Goal: Transaction & Acquisition: Purchase product/service

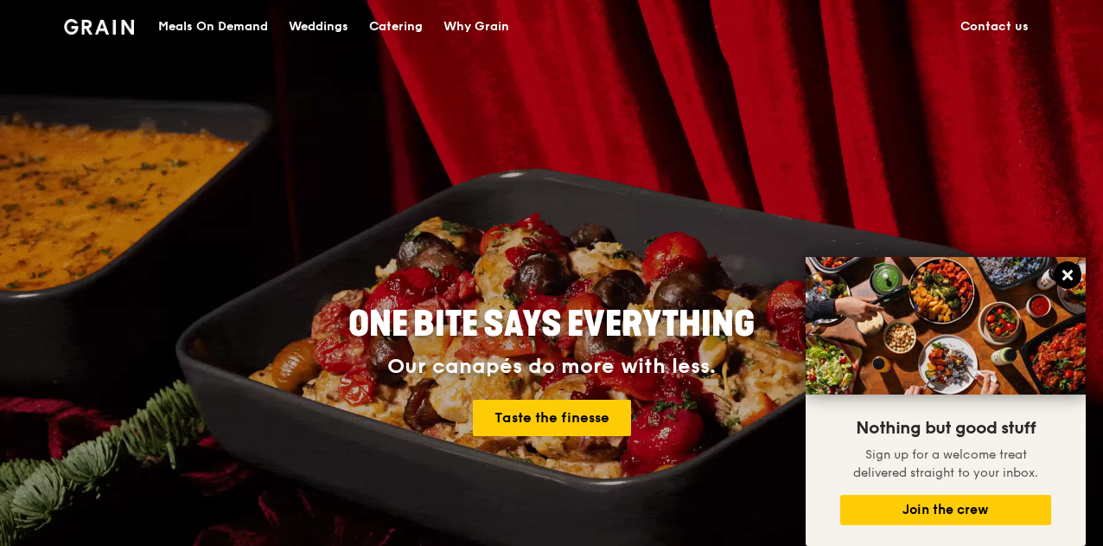
click at [1062, 269] on icon at bounding box center [1068, 275] width 16 height 16
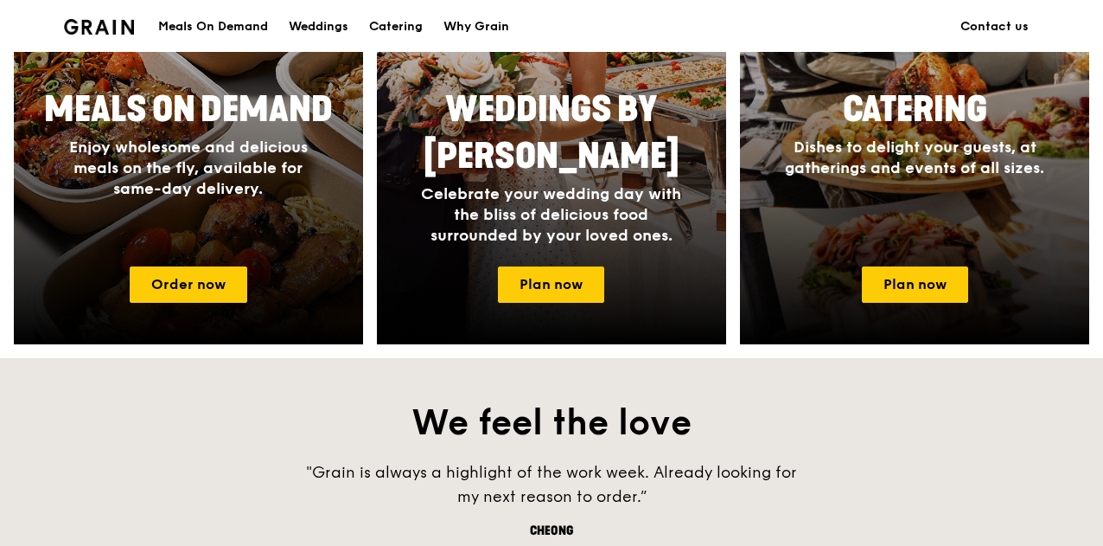
scroll to position [692, 0]
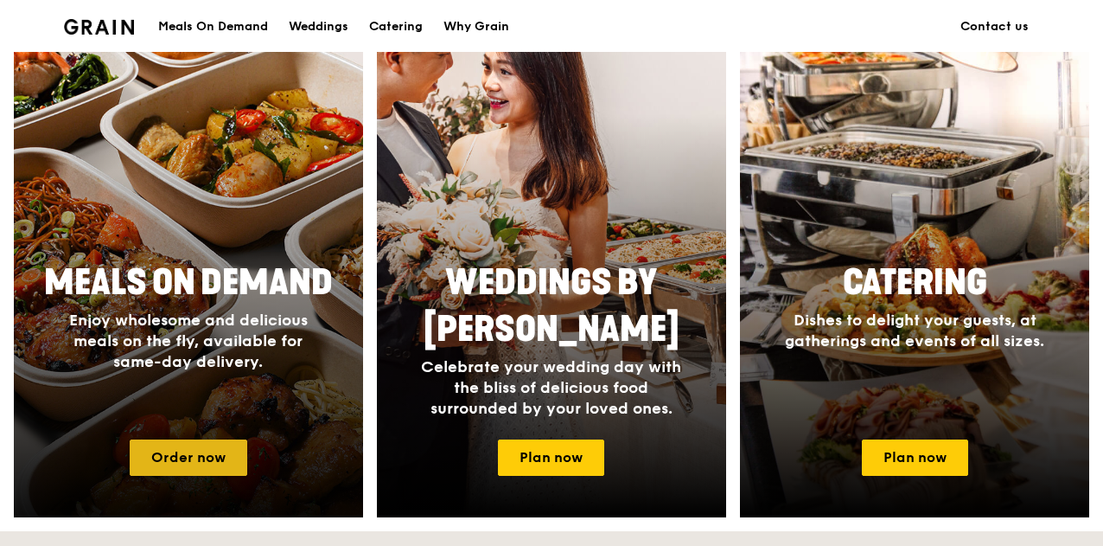
click at [193, 454] on link "Order now" at bounding box center [189, 457] width 118 height 36
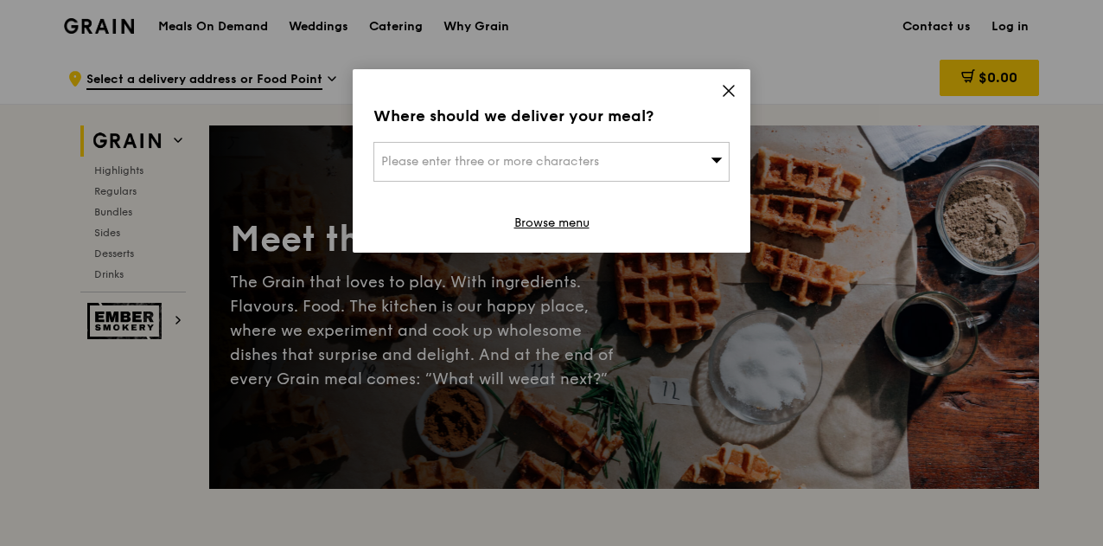
click at [711, 157] on icon at bounding box center [717, 159] width 12 height 13
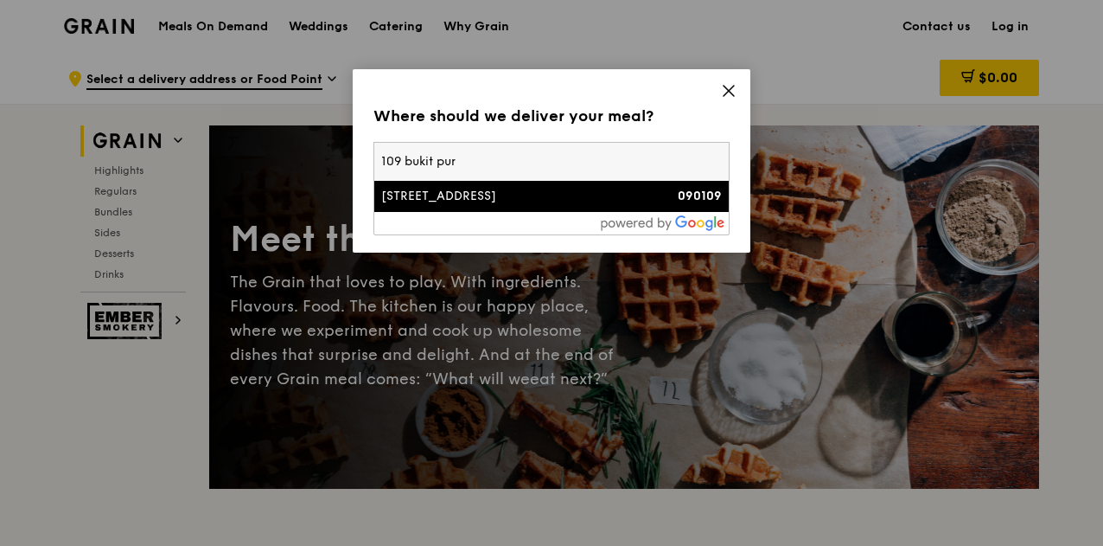
type input "109 bukit pur"
click at [492, 198] on div "[STREET_ADDRESS]" at bounding box center [509, 196] width 256 height 17
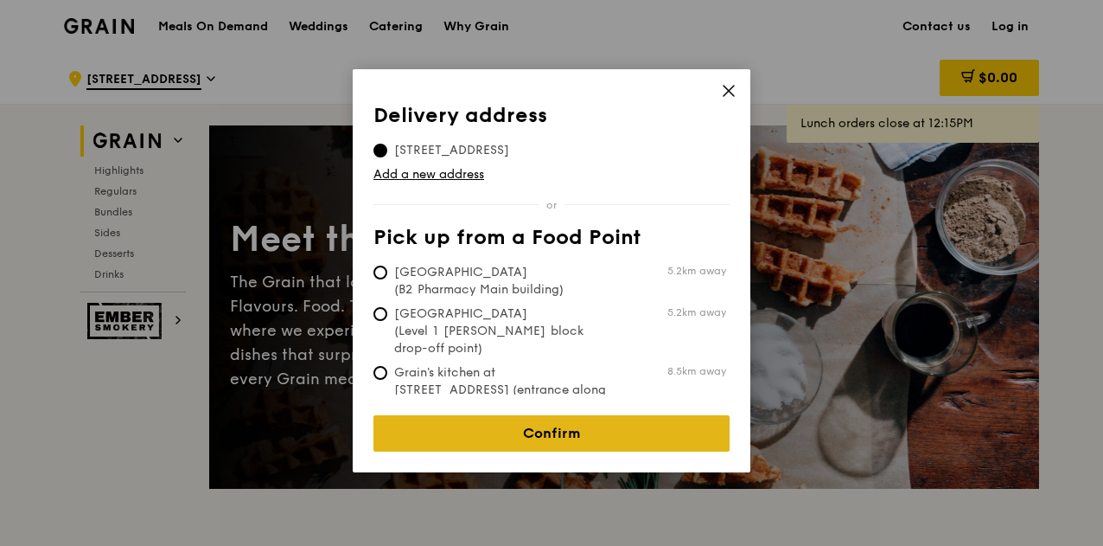
click at [548, 418] on link "Confirm" at bounding box center [551, 433] width 356 height 36
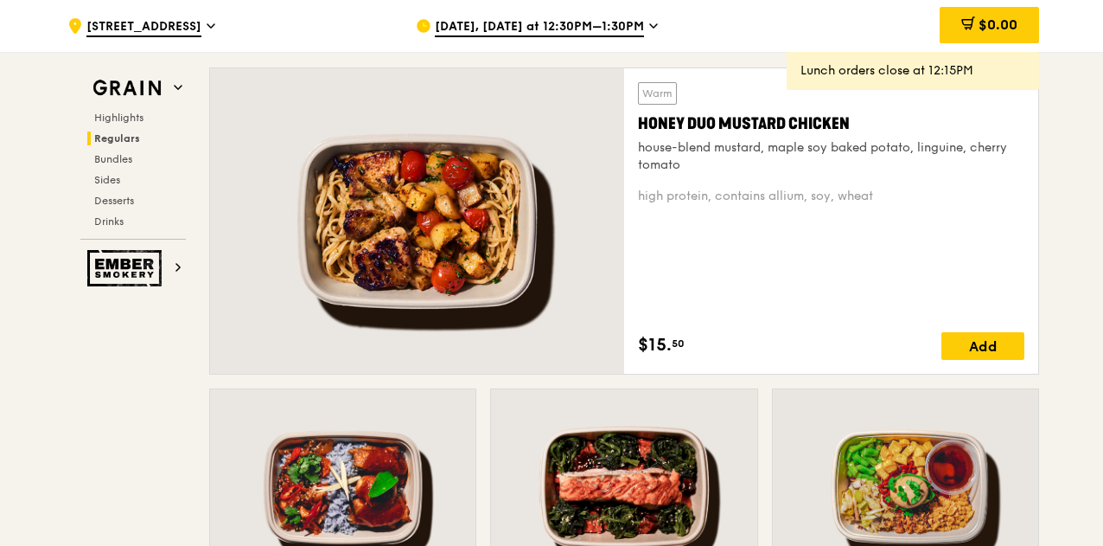
scroll to position [519, 0]
